Goal: Task Accomplishment & Management: Complete application form

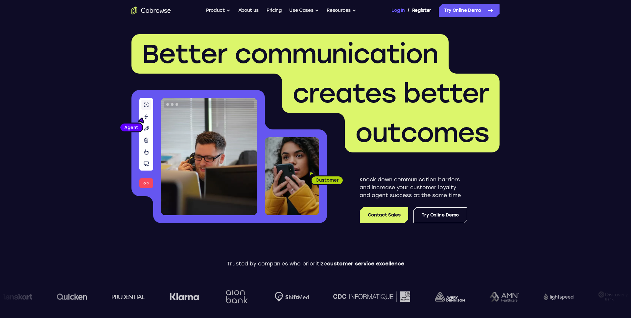
click at [399, 12] on link "Log In" at bounding box center [398, 10] width 13 height 13
click at [418, 11] on link "Register" at bounding box center [421, 10] width 19 height 13
click at [398, 9] on div "Dashboard / Register" at bounding box center [411, 10] width 39 height 13
click at [399, 11] on div "Dashboard / Register" at bounding box center [411, 10] width 39 height 13
click at [420, 12] on link "Dashboard" at bounding box center [418, 10] width 25 height 13
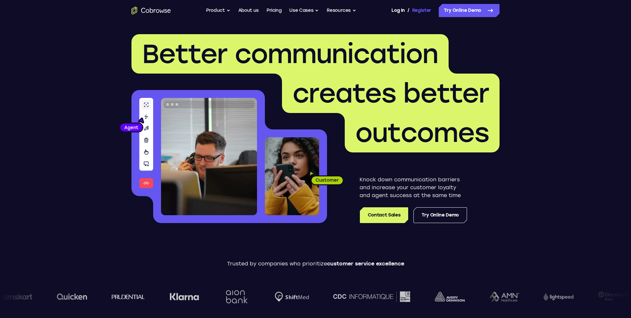
click at [418, 11] on link "Register" at bounding box center [421, 10] width 19 height 13
